Goal: Information Seeking & Learning: Learn about a topic

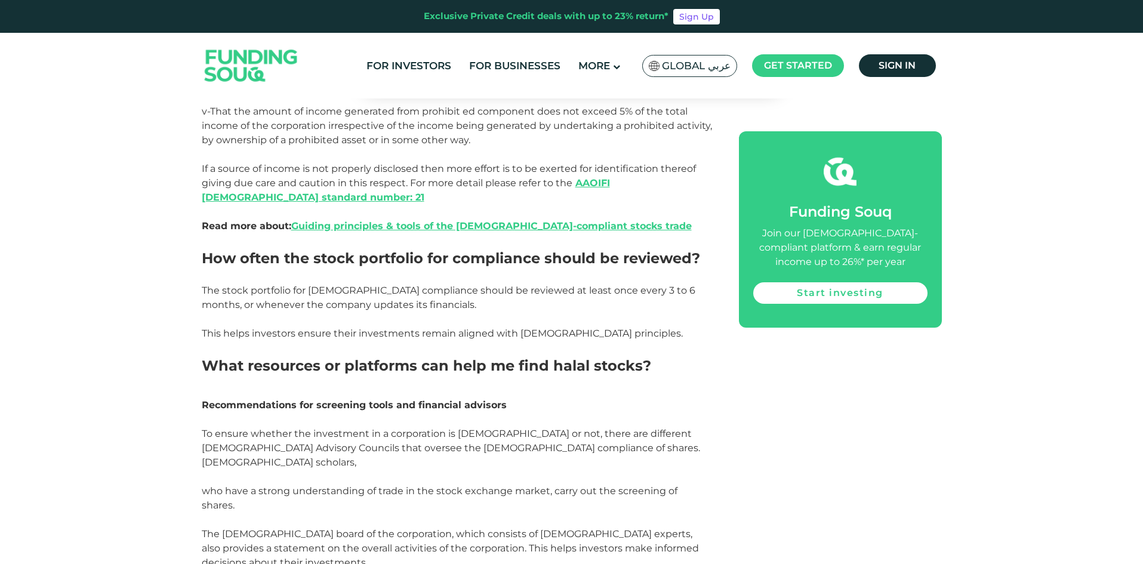
scroll to position [2208, 0]
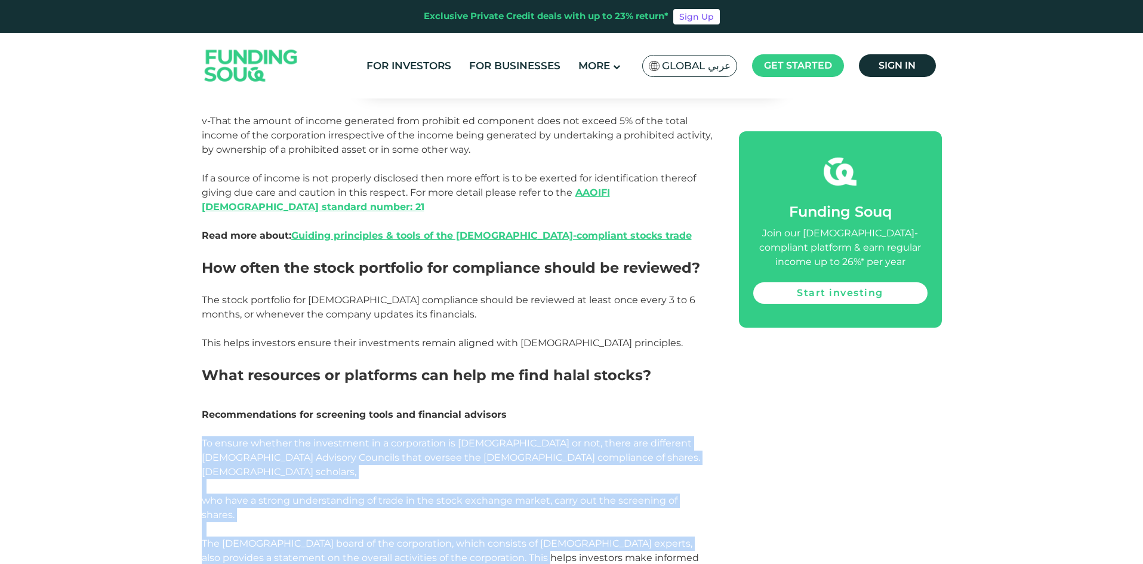
drag, startPoint x: 203, startPoint y: 313, endPoint x: 498, endPoint y: 394, distance: 305.3
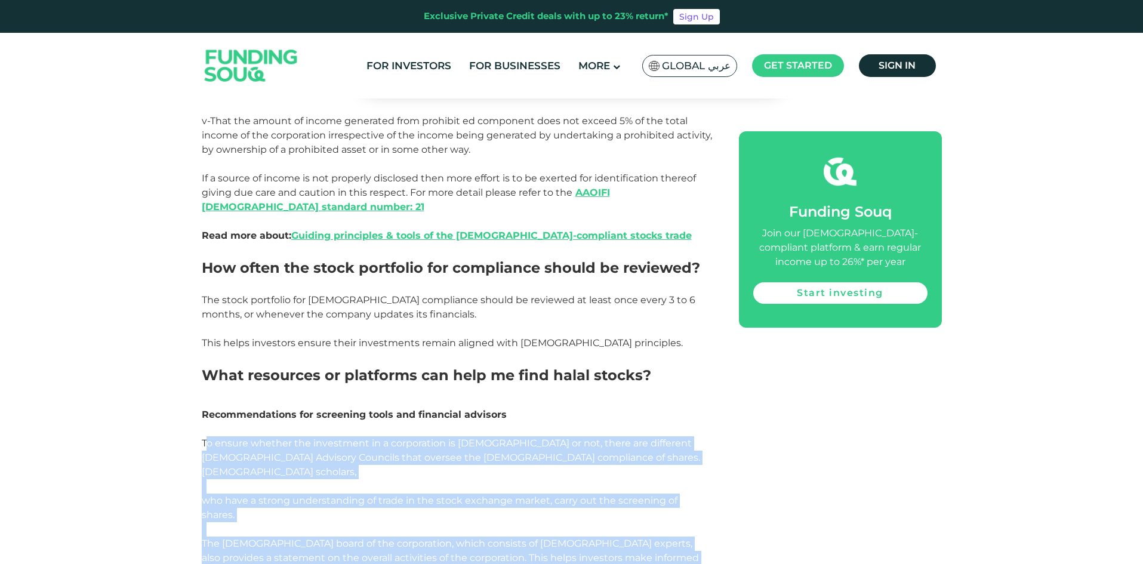
drag, startPoint x: 204, startPoint y: 307, endPoint x: 214, endPoint y: 285, distance: 24.1
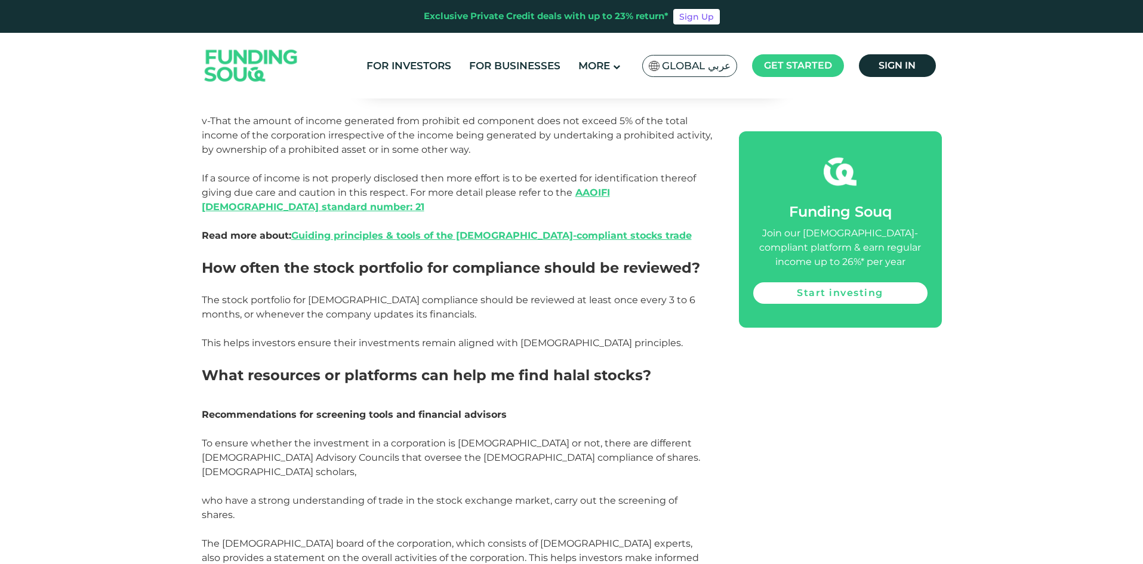
click at [203, 437] on span "To ensure whether the investment in a corporation is [DEMOGRAPHIC_DATA] or not,…" at bounding box center [451, 457] width 498 height 40
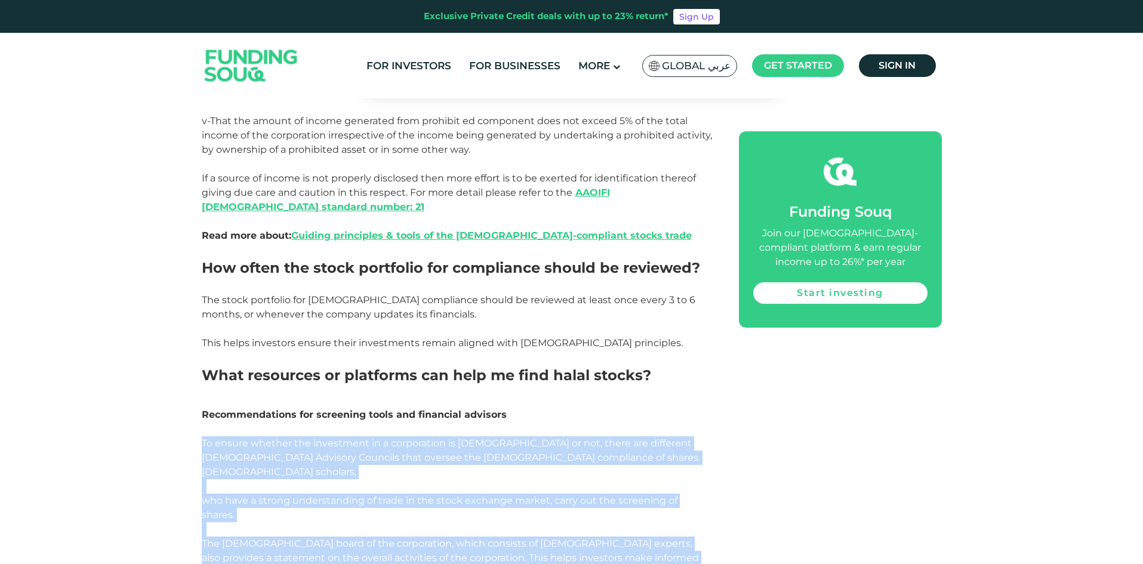
drag, startPoint x: 203, startPoint y: 316, endPoint x: 840, endPoint y: 434, distance: 647.4
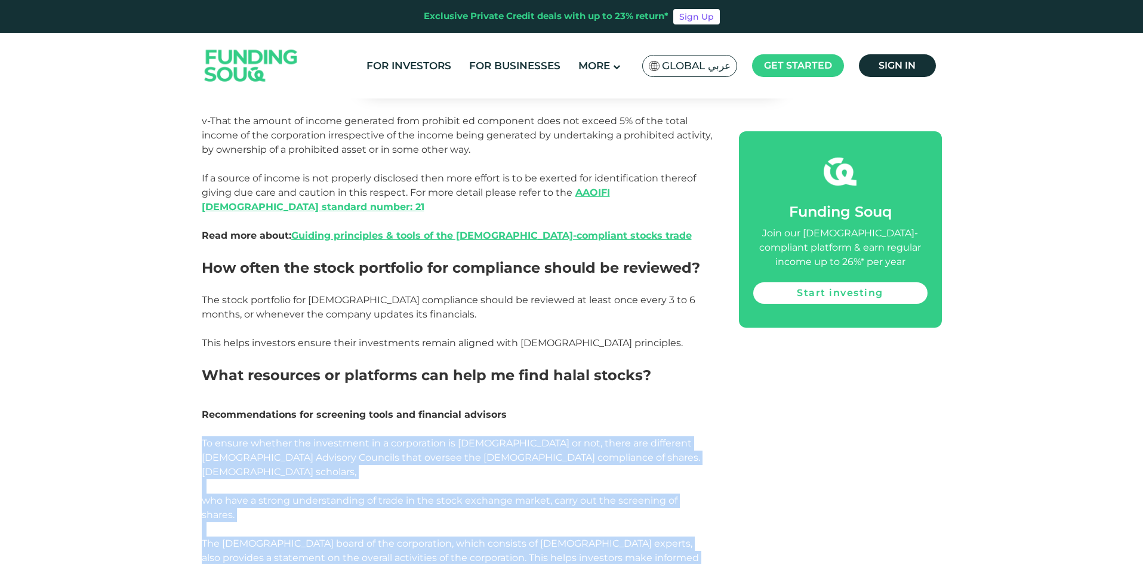
drag, startPoint x: 203, startPoint y: 308, endPoint x: 564, endPoint y: 428, distance: 380.4
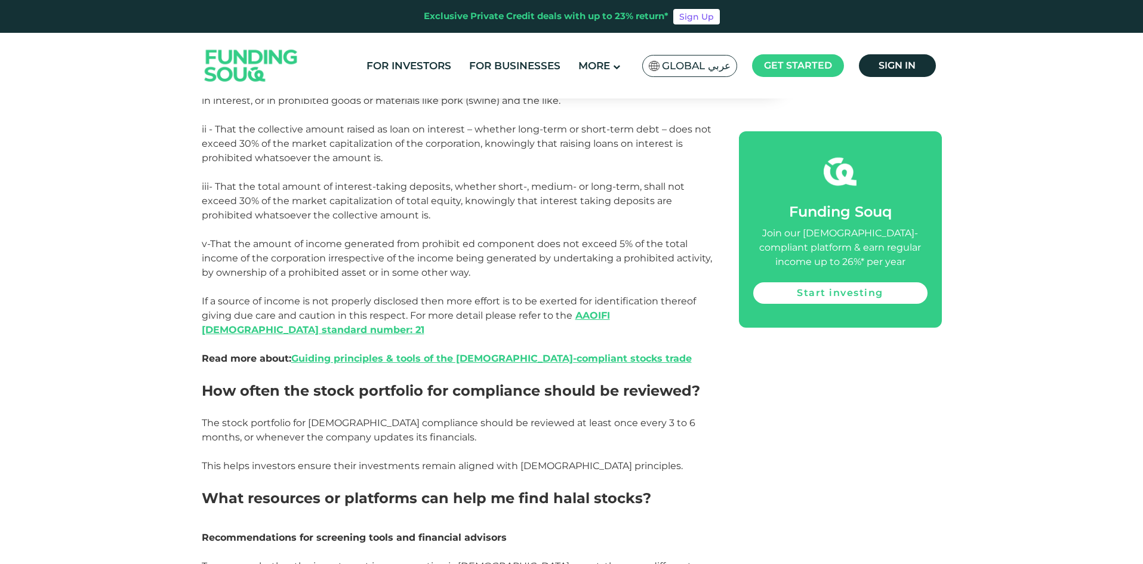
scroll to position [1790, 0]
